Goal: Use online tool/utility: Utilize a website feature to perform a specific function

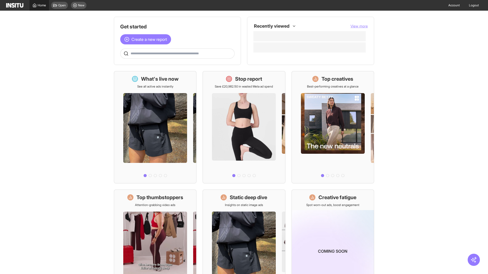
click at [39, 5] on span "Home" at bounding box center [42, 5] width 8 height 4
click at [147, 36] on span "Create a new report" at bounding box center [149, 39] width 36 height 6
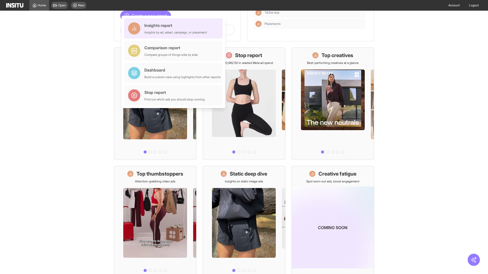
click at [174, 28] on div "Insights report Insights by ad, adset, campaign, or placement" at bounding box center [175, 28] width 62 height 12
